Goal: Task Accomplishment & Management: Complete application form

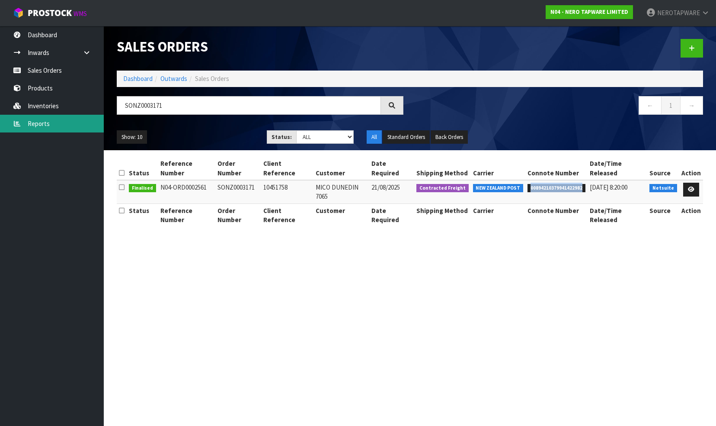
drag, startPoint x: 31, startPoint y: 125, endPoint x: 46, endPoint y: 125, distance: 15.1
click at [31, 125] on link "Reports" at bounding box center [52, 124] width 104 height 18
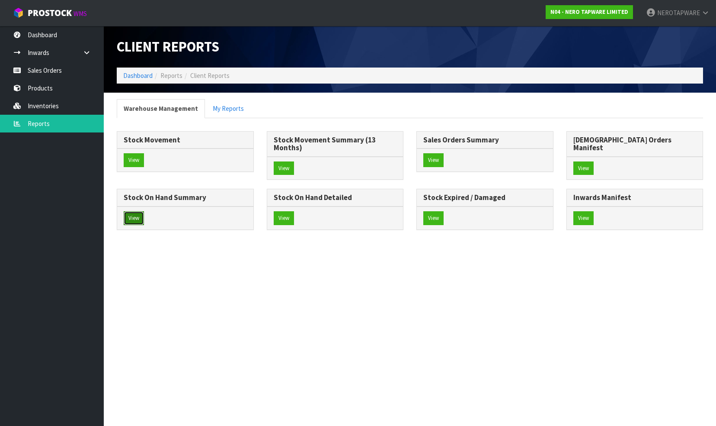
click at [144, 211] on button "View" at bounding box center [134, 218] width 20 height 14
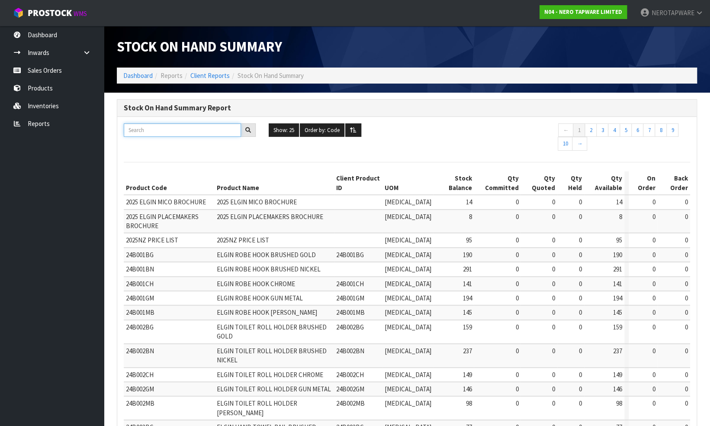
click at [149, 127] on input "text" at bounding box center [182, 129] width 117 height 13
paste input "NR221901ABN"
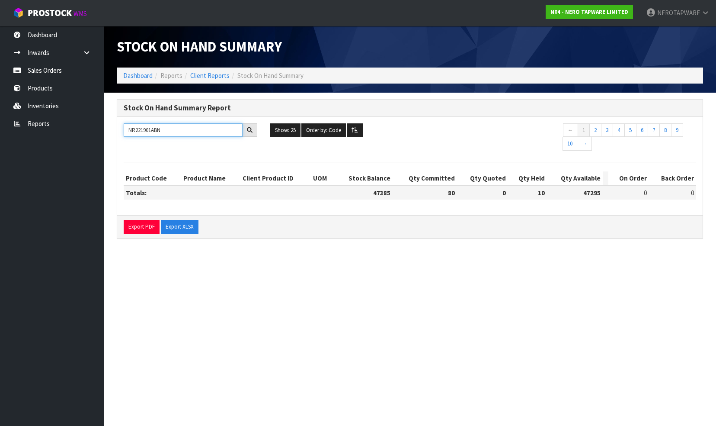
type input "NR221901ABN"
click at [49, 127] on link "Reports" at bounding box center [52, 124] width 104 height 18
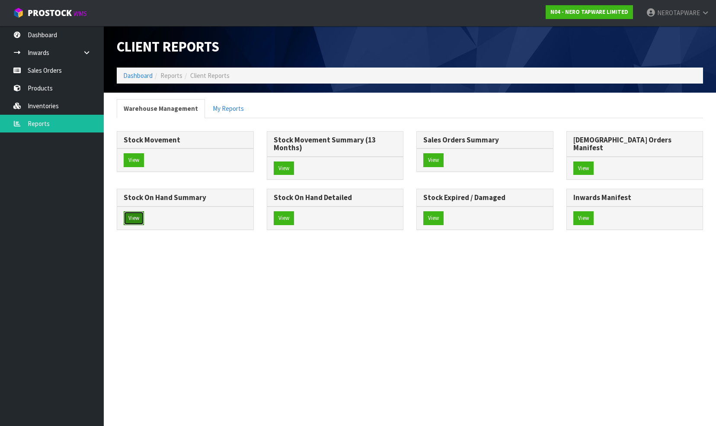
click at [144, 211] on button "View" at bounding box center [134, 218] width 20 height 14
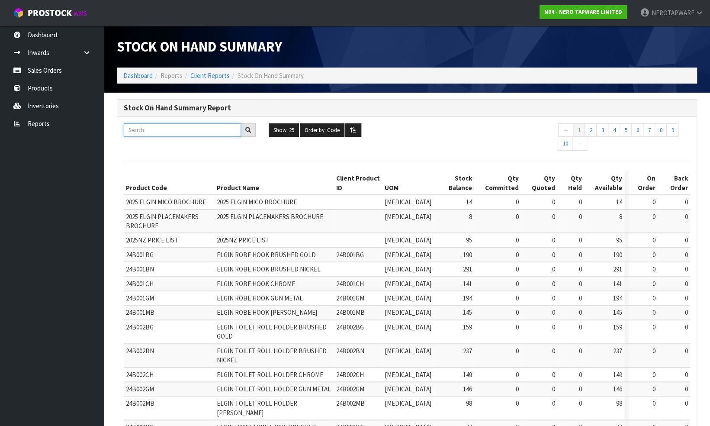
click at [160, 134] on input "text" at bounding box center [182, 129] width 117 height 13
paste input "NRCR2524GM"
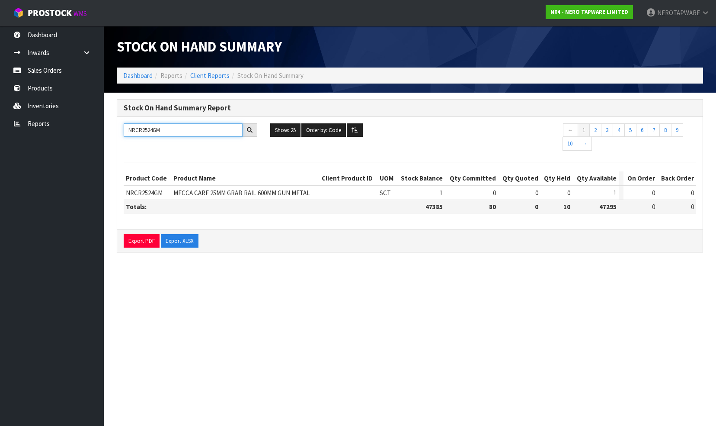
type input "NRCR2524GM"
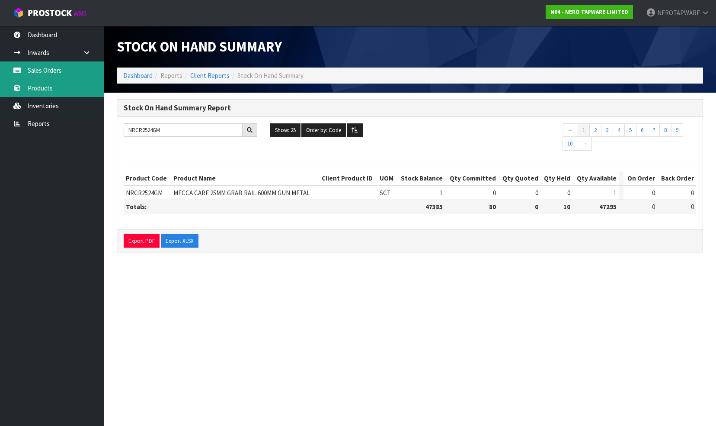
drag, startPoint x: 45, startPoint y: 72, endPoint x: 75, endPoint y: 83, distance: 32.1
click at [45, 72] on link "Sales Orders" at bounding box center [52, 70] width 104 height 18
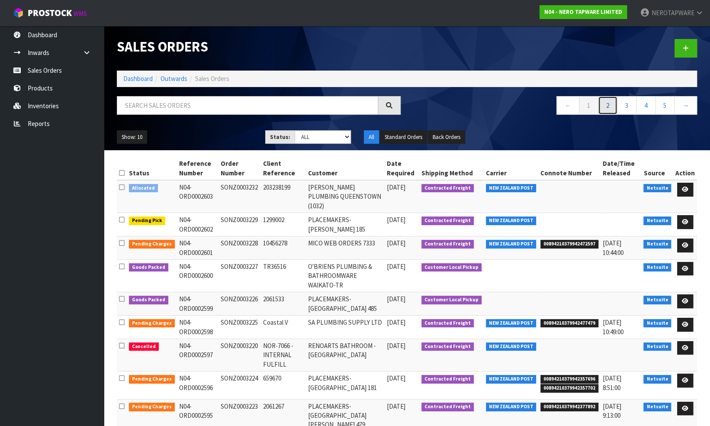
click at [607, 106] on link "2" at bounding box center [607, 105] width 19 height 19
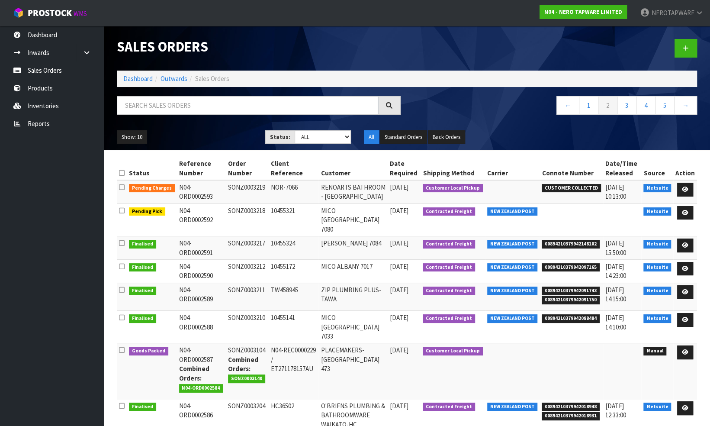
scroll to position [107, 0]
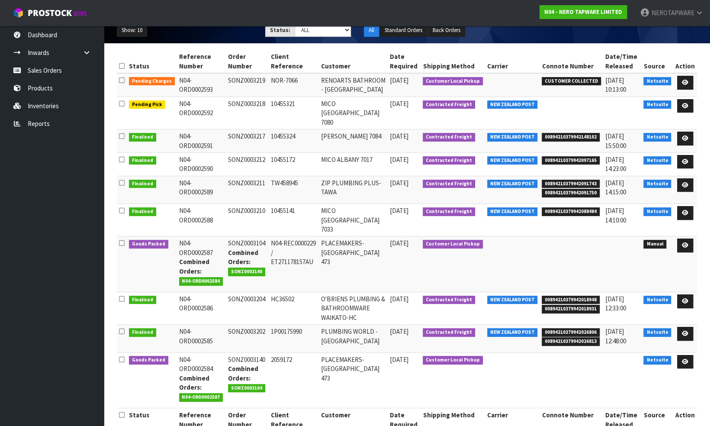
click at [277, 352] on td "2059172" at bounding box center [294, 380] width 50 height 56
copy td "2059172"
click at [239, 236] on td "SONZ0003104 Combined Orders: SONZ0003140" at bounding box center [247, 264] width 43 height 56
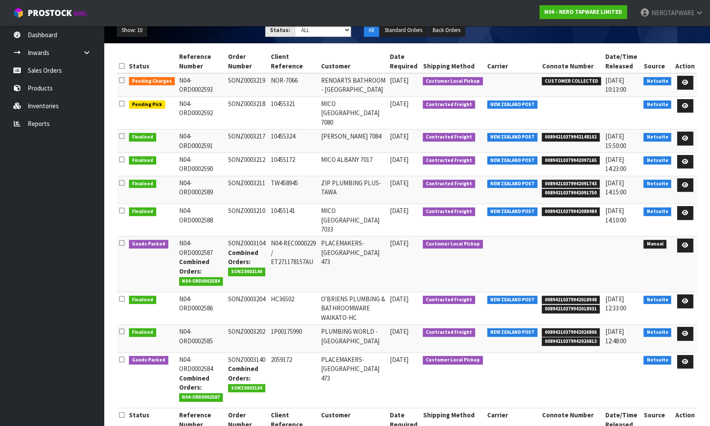
click at [243, 236] on td "SONZ0003104 Combined Orders: SONZ0003140" at bounding box center [247, 264] width 43 height 56
copy td "SONZ0003104"
click at [234, 352] on td "SONZ0003140 Combined Orders: SONZ0003104" at bounding box center [247, 380] width 43 height 56
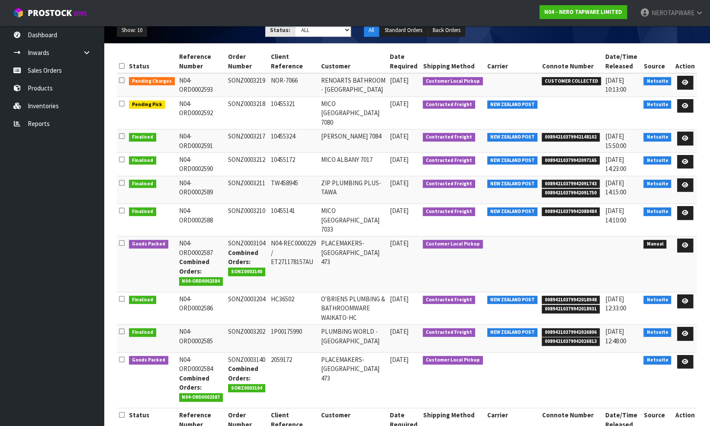
copy td "SONZ0003140"
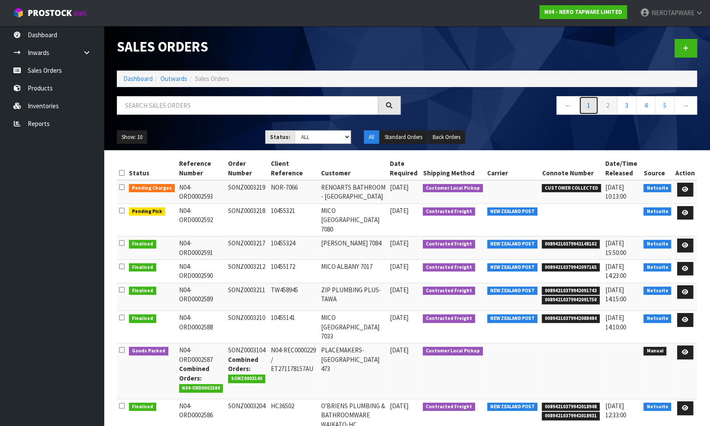
click at [588, 106] on link "1" at bounding box center [588, 105] width 19 height 19
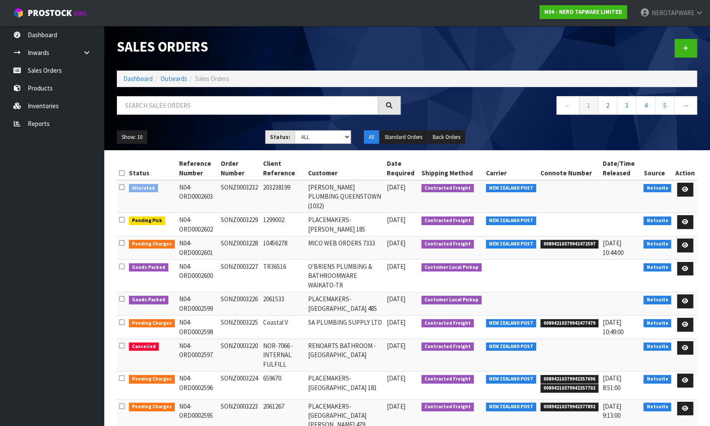
click at [241, 186] on td "SONZ0003232" at bounding box center [239, 196] width 42 height 33
copy td "SONZ0003232"
click at [686, 188] on icon at bounding box center [685, 189] width 6 height 6
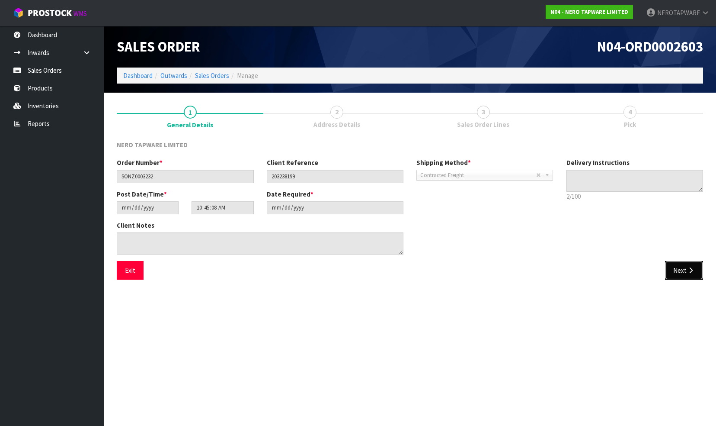
click at [676, 270] on button "Next" at bounding box center [684, 270] width 38 height 19
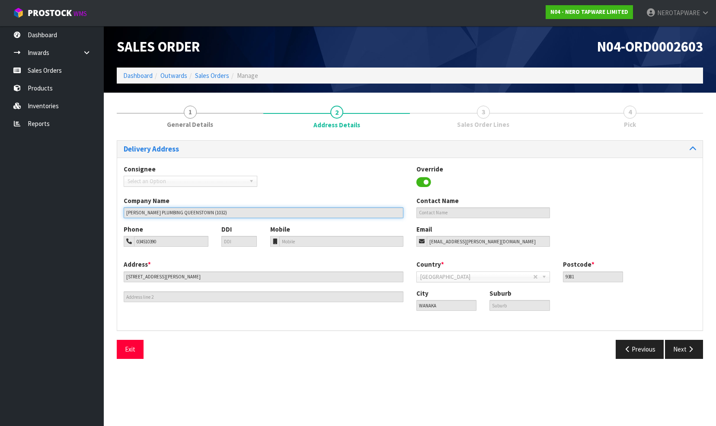
click at [191, 212] on input "[PERSON_NAME] PLUMBING QUEENSTOWN (1032)" at bounding box center [264, 212] width 280 height 11
click at [190, 212] on input "[PERSON_NAME] PLUMBING QUEENSTOWN (1032)" at bounding box center [264, 212] width 280 height 11
click at [192, 212] on input "[PERSON_NAME] PLUMBING QUEENSTOWN (1032)" at bounding box center [264, 212] width 280 height 11
click at [191, 212] on input "[PERSON_NAME] PLUMBING QUEENSTOWN (1032)" at bounding box center [264, 212] width 280 height 11
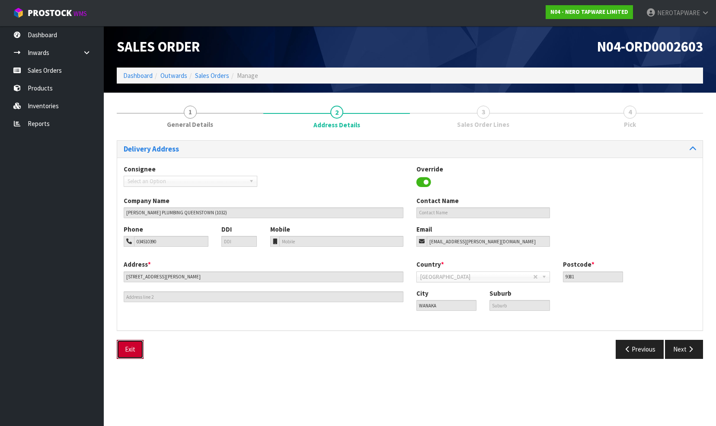
drag, startPoint x: 133, startPoint y: 352, endPoint x: 150, endPoint y: 339, distance: 21.3
click at [133, 350] on button "Exit" at bounding box center [130, 349] width 27 height 19
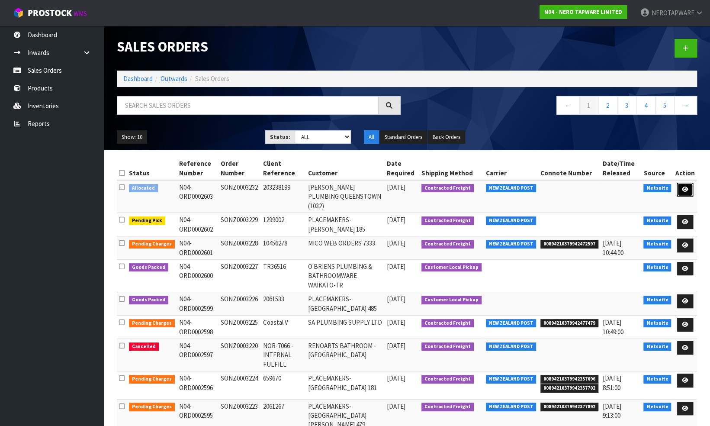
click at [686, 186] on icon at bounding box center [685, 189] width 6 height 6
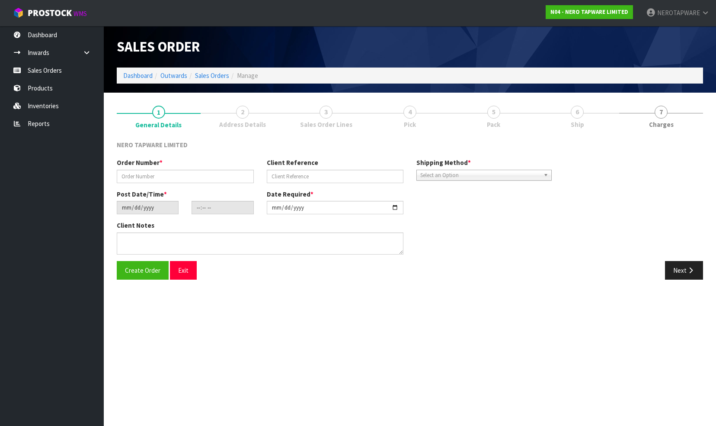
type input "SONZ0003232"
type input "203238199"
type input "[DATE]"
type input "10:45:08.000"
type input "[DATE]"
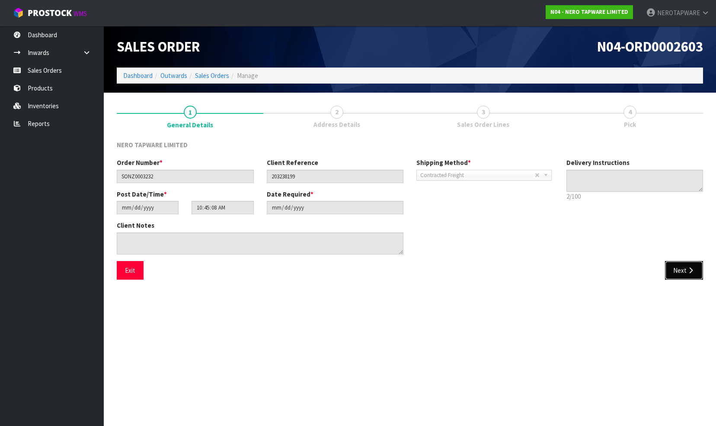
click at [698, 266] on button "Next" at bounding box center [684, 270] width 38 height 19
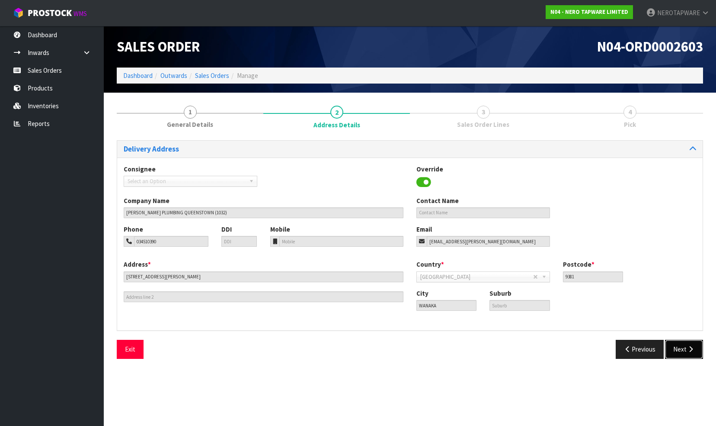
click at [677, 352] on button "Next" at bounding box center [684, 349] width 38 height 19
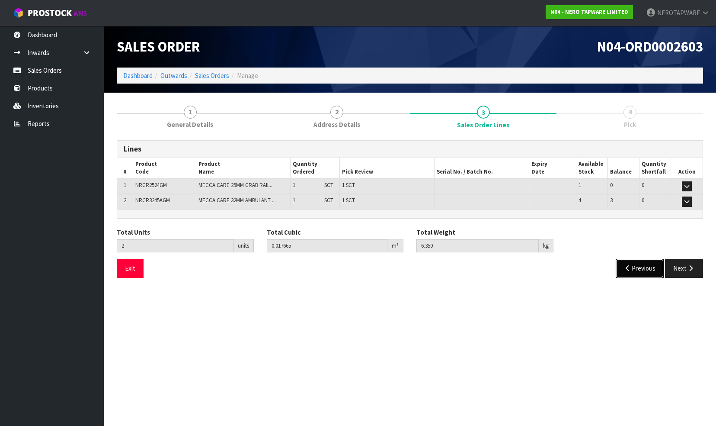
click at [635, 263] on button "Previous" at bounding box center [640, 268] width 48 height 19
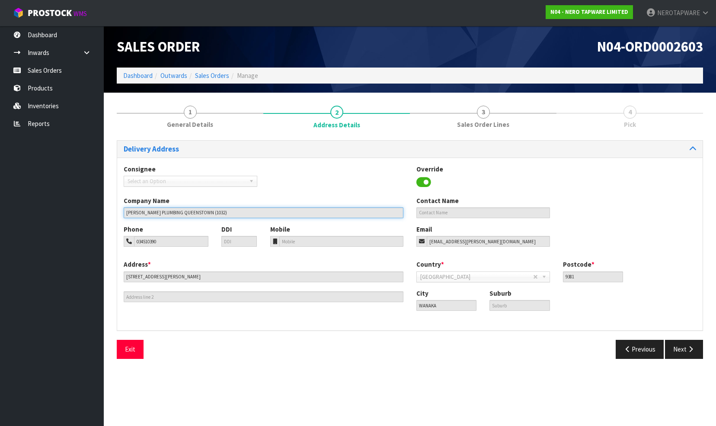
click at [190, 211] on input "[PERSON_NAME] PLUMBING QUEENSTOWN (1032)" at bounding box center [264, 212] width 280 height 11
drag, startPoint x: 191, startPoint y: 211, endPoint x: 161, endPoint y: 213, distance: 30.4
click at [161, 213] on input "[PERSON_NAME] PLUMBING QUEENSTOWN (1032)" at bounding box center [264, 212] width 280 height 11
drag, startPoint x: 161, startPoint y: 213, endPoint x: 246, endPoint y: 202, distance: 85.9
click at [246, 202] on div "Company Name [PERSON_NAME] PLUMBING [GEOGRAPHIC_DATA] (1032)" at bounding box center [263, 207] width 293 height 22
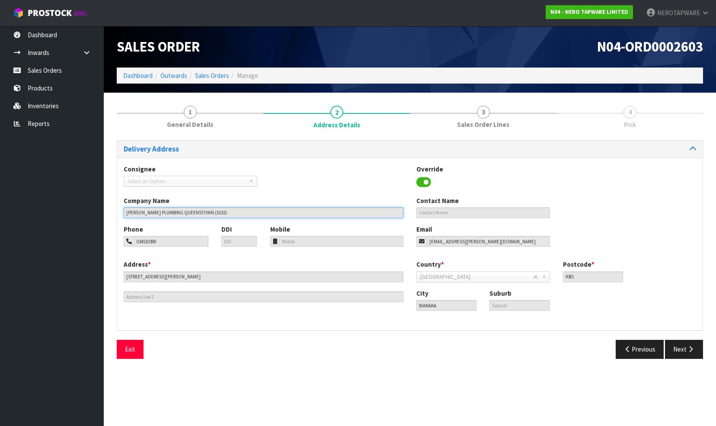
click at [189, 211] on input "[PERSON_NAME] PLUMBING QUEENSTOWN (1032)" at bounding box center [264, 212] width 280 height 11
click at [191, 212] on input "[PERSON_NAME] PLUMBING QUEENSTOWN (1032)" at bounding box center [264, 212] width 280 height 11
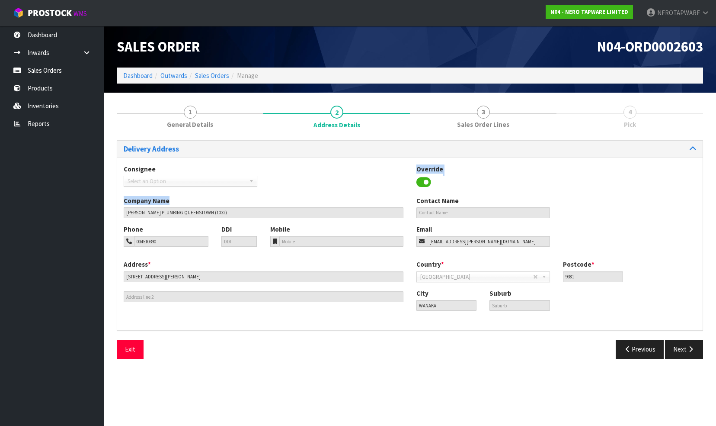
click at [262, 194] on div "Consignee 000001.BAY MECHANICS - BAY MECHANICS 000001A - BRAKE & TRANSMISSION N…" at bounding box center [410, 243] width 586 height 173
click at [275, 180] on div "Consignee 000001.BAY MECHANICS - BAY MECHANICS 000001A - BRAKE & TRANSMISSION N…" at bounding box center [410, 180] width 586 height 32
drag, startPoint x: 40, startPoint y: 71, endPoint x: 51, endPoint y: 71, distance: 10.8
click at [40, 71] on link "Sales Orders" at bounding box center [52, 70] width 104 height 18
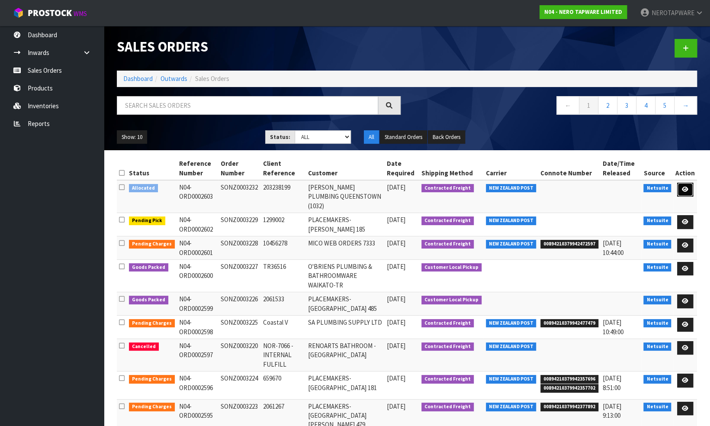
click at [686, 189] on icon at bounding box center [685, 189] width 6 height 6
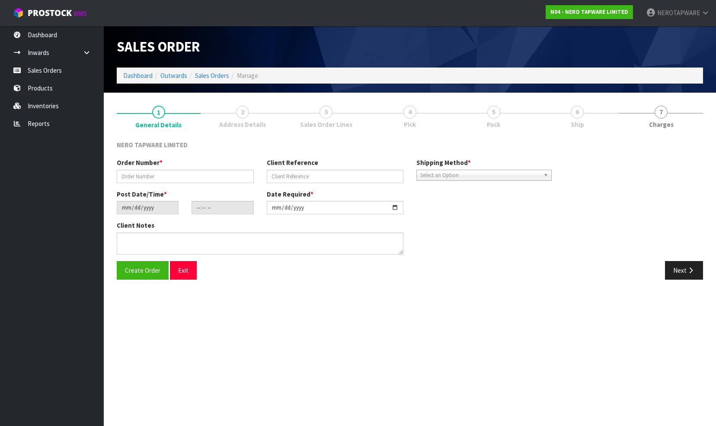
type input "SONZ0003232"
type input "203238199"
type input "[DATE]"
type input "10:45:08.000"
type input "[DATE]"
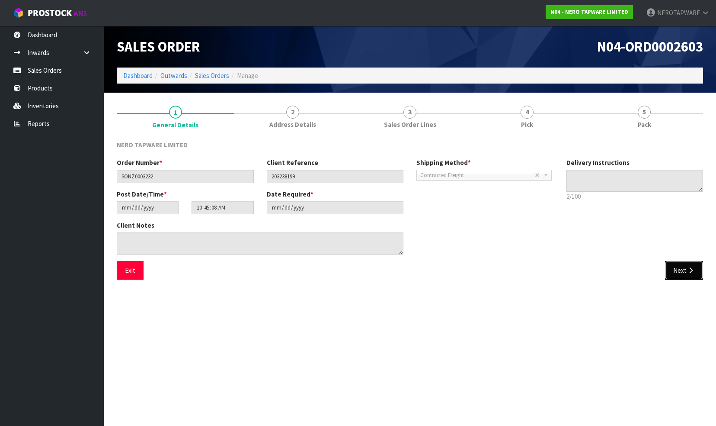
click at [681, 273] on button "Next" at bounding box center [684, 270] width 38 height 19
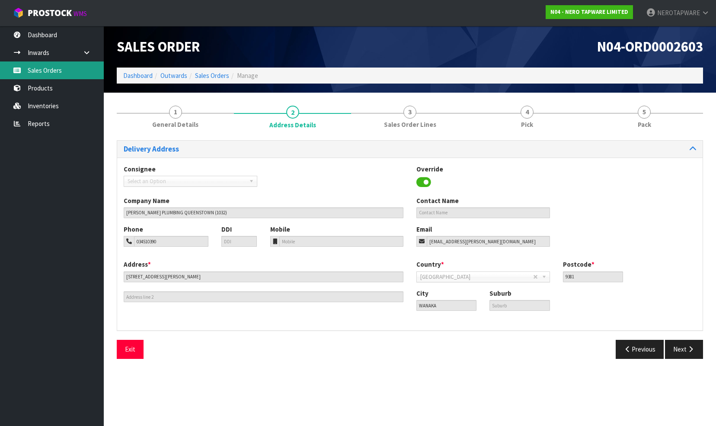
drag, startPoint x: 51, startPoint y: 70, endPoint x: 75, endPoint y: 74, distance: 24.7
click at [51, 70] on link "Sales Orders" at bounding box center [52, 70] width 104 height 18
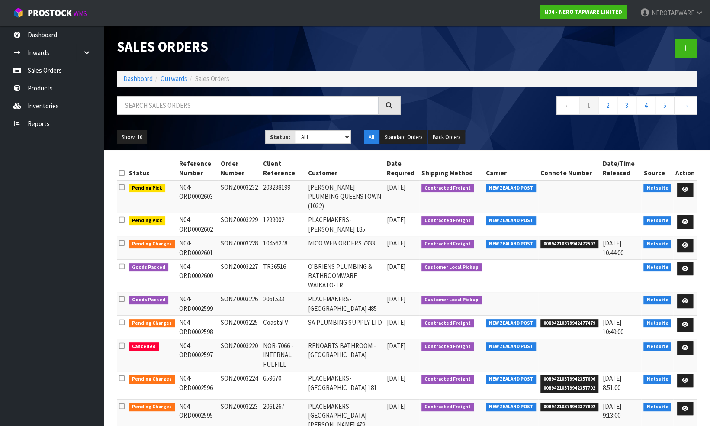
drag, startPoint x: 220, startPoint y: 186, endPoint x: 257, endPoint y: 186, distance: 37.2
click at [257, 186] on td "SONZ0003232" at bounding box center [239, 196] width 42 height 33
copy td "SONZ0003232"
